Goal: Information Seeking & Learning: Learn about a topic

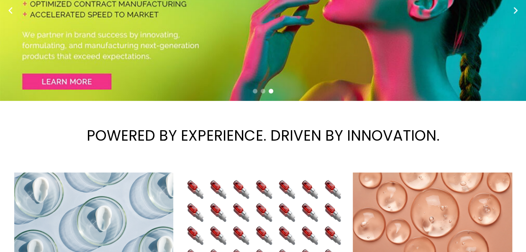
scroll to position [84, 0]
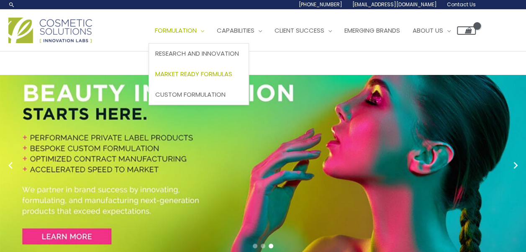
click at [192, 72] on span "Market Ready Formulas" at bounding box center [193, 74] width 77 height 9
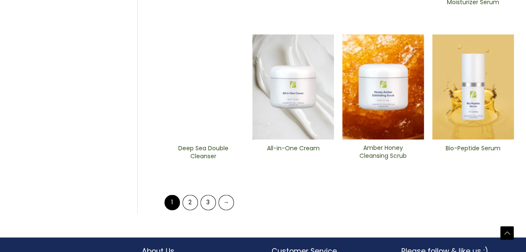
scroll to position [401, 0]
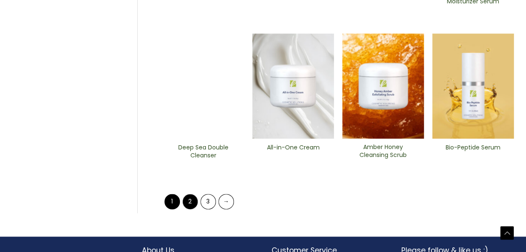
click at [194, 198] on link "2" at bounding box center [190, 201] width 15 height 15
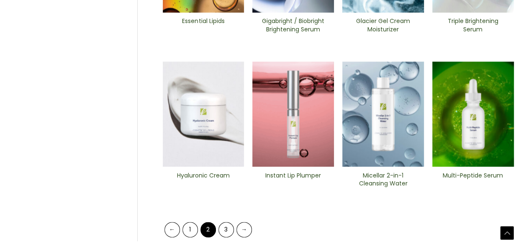
scroll to position [388, 0]
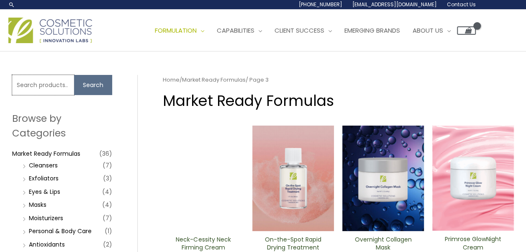
click at [59, 82] on input "Search for:" at bounding box center [43, 85] width 62 height 20
type input "exo"
click at [94, 88] on button "Search" at bounding box center [93, 85] width 38 height 20
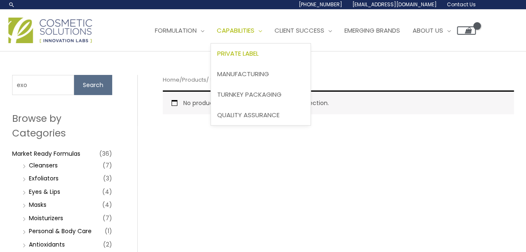
click at [259, 52] on span "Private Label" at bounding box center [237, 53] width 41 height 9
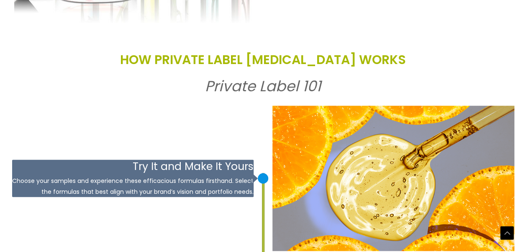
scroll to position [1173, 0]
